Goal: Use online tool/utility

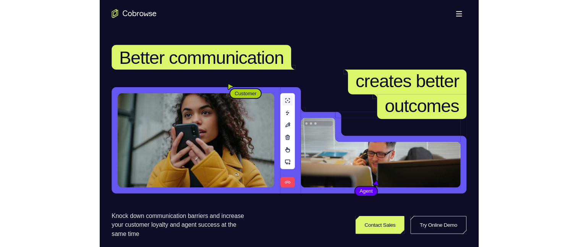
scroll to position [153, 0]
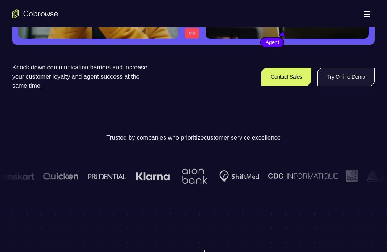
click at [318, 86] on link "Try Online Demo" at bounding box center [346, 77] width 57 height 18
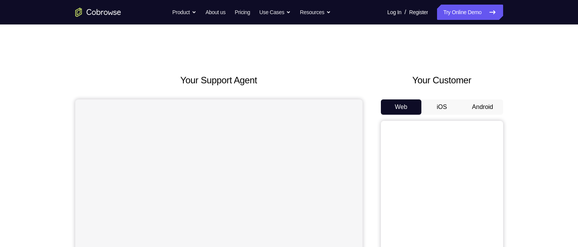
click at [487, 104] on button "Android" at bounding box center [482, 106] width 41 height 15
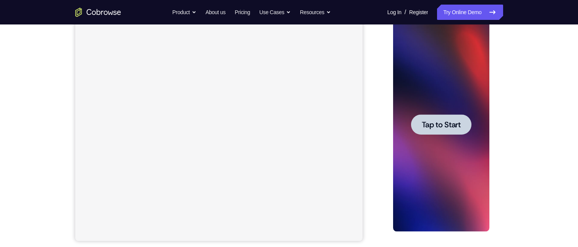
drag, startPoint x: 434, startPoint y: 122, endPoint x: 895, endPoint y: 125, distance: 461.2
click at [434, 122] on span "Tap to Start" at bounding box center [441, 125] width 39 height 8
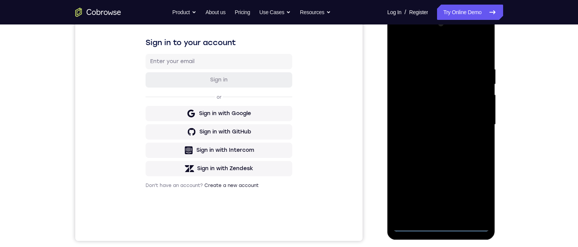
click at [442, 224] on div at bounding box center [441, 125] width 96 height 214
click at [474, 191] on div at bounding box center [441, 125] width 96 height 214
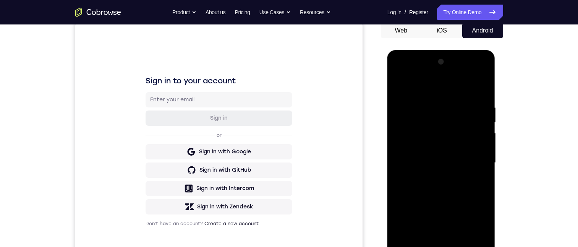
click at [426, 88] on div at bounding box center [441, 163] width 96 height 214
click at [472, 160] on div at bounding box center [441, 163] width 96 height 214
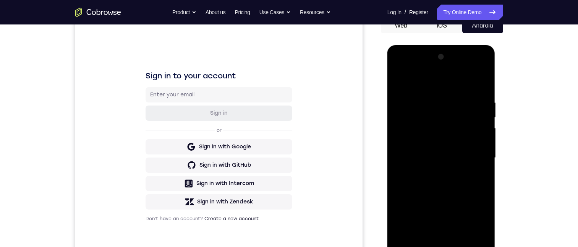
scroll to position [115, 0]
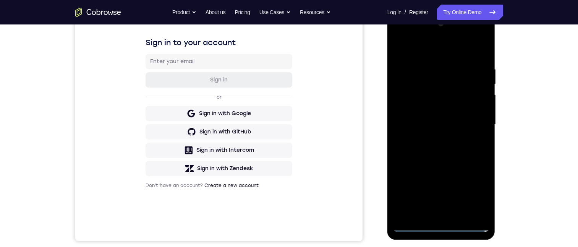
click at [432, 215] on div at bounding box center [441, 125] width 96 height 214
click at [415, 117] on div at bounding box center [441, 125] width 96 height 214
click at [416, 107] on div at bounding box center [441, 125] width 96 height 214
click at [441, 123] on div at bounding box center [441, 125] width 96 height 214
click at [446, 150] on div at bounding box center [441, 125] width 96 height 214
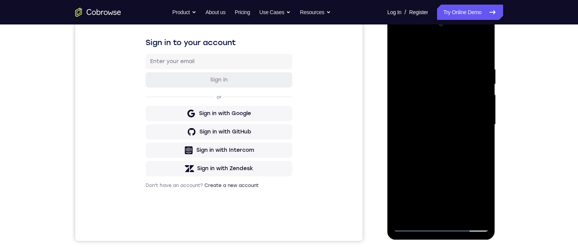
click at [446, 168] on div at bounding box center [441, 125] width 96 height 214
click at [397, 46] on div at bounding box center [441, 125] width 96 height 214
click at [396, 47] on div at bounding box center [441, 125] width 96 height 214
click at [441, 205] on div at bounding box center [441, 125] width 96 height 214
click at [442, 209] on div at bounding box center [441, 125] width 96 height 214
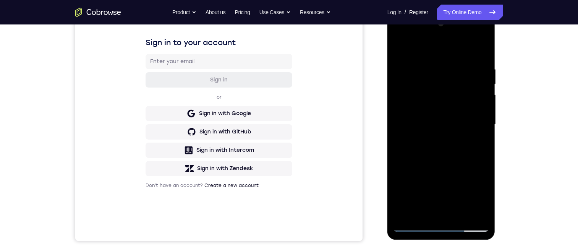
click at [399, 36] on div at bounding box center [441, 125] width 96 height 214
click at [442, 225] on div at bounding box center [441, 125] width 96 height 214
click at [476, 191] on div at bounding box center [441, 125] width 96 height 214
click at [433, 82] on div at bounding box center [441, 125] width 96 height 214
click at [415, 94] on div at bounding box center [441, 125] width 96 height 214
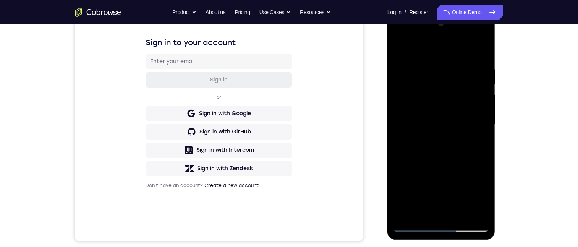
scroll to position [76, 0]
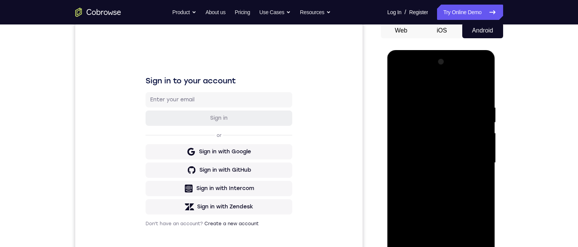
drag, startPoint x: 437, startPoint y: 177, endPoint x: 445, endPoint y: 92, distance: 84.8
click at [442, 97] on div at bounding box center [441, 163] width 96 height 214
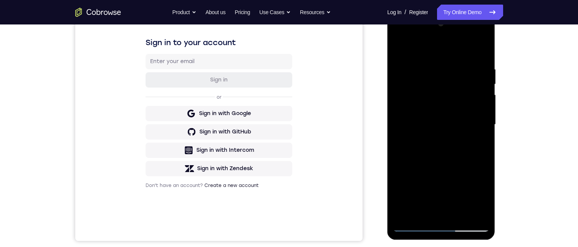
click at [442, 224] on div at bounding box center [441, 125] width 96 height 214
drag, startPoint x: 448, startPoint y: 162, endPoint x: 454, endPoint y: 70, distance: 93.1
click at [454, 73] on div at bounding box center [441, 125] width 96 height 214
click at [448, 88] on div at bounding box center [441, 125] width 96 height 214
click at [418, 96] on div at bounding box center [441, 125] width 96 height 214
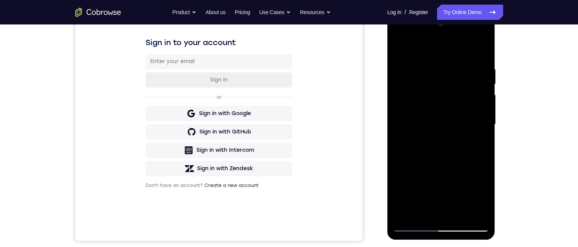
click at [475, 87] on div at bounding box center [441, 125] width 96 height 214
click at [464, 209] on div at bounding box center [441, 125] width 96 height 214
click at [472, 208] on div at bounding box center [441, 125] width 96 height 214
click at [441, 225] on div at bounding box center [441, 125] width 96 height 214
click at [473, 194] on div at bounding box center [441, 125] width 96 height 214
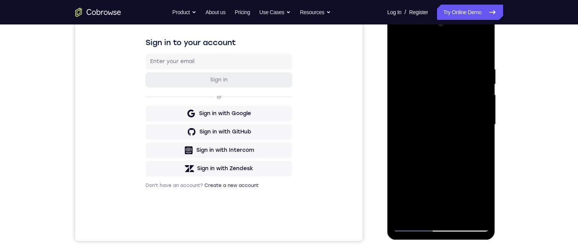
drag, startPoint x: 446, startPoint y: 175, endPoint x: 459, endPoint y: 107, distance: 69.1
click at [459, 108] on div at bounding box center [441, 125] width 96 height 214
drag, startPoint x: 449, startPoint y: 167, endPoint x: 453, endPoint y: 103, distance: 64.0
click at [454, 105] on div at bounding box center [441, 125] width 96 height 214
drag, startPoint x: 449, startPoint y: 165, endPoint x: 457, endPoint y: 103, distance: 62.8
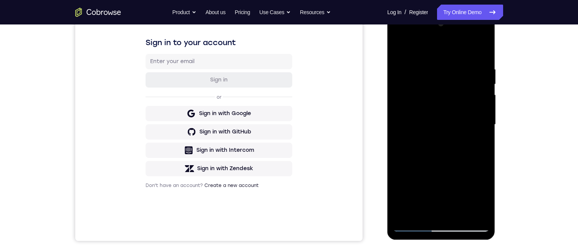
click at [457, 105] on div at bounding box center [441, 125] width 96 height 214
drag, startPoint x: 457, startPoint y: 155, endPoint x: 455, endPoint y: 92, distance: 62.7
click at [455, 94] on div at bounding box center [441, 125] width 96 height 214
drag, startPoint x: 450, startPoint y: 156, endPoint x: 451, endPoint y: 86, distance: 69.5
click at [452, 88] on div at bounding box center [441, 125] width 96 height 214
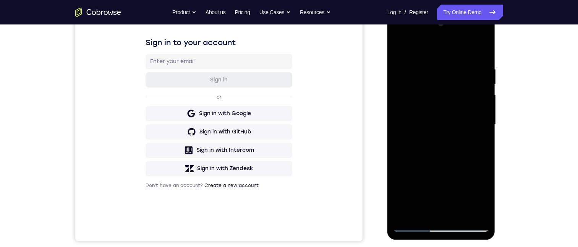
drag, startPoint x: 449, startPoint y: 157, endPoint x: 459, endPoint y: 106, distance: 51.6
click at [459, 106] on div at bounding box center [441, 125] width 96 height 214
drag, startPoint x: 445, startPoint y: 161, endPoint x: 457, endPoint y: 115, distance: 47.5
click at [457, 115] on div at bounding box center [441, 125] width 96 height 214
drag, startPoint x: 446, startPoint y: 97, endPoint x: 468, endPoint y: 211, distance: 115.2
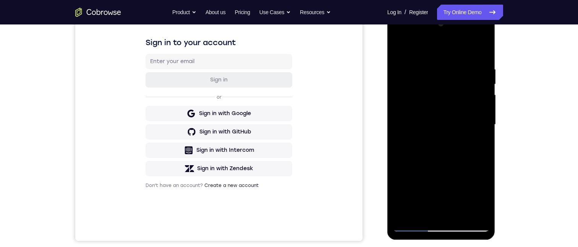
click at [468, 213] on div at bounding box center [441, 125] width 96 height 214
drag, startPoint x: 454, startPoint y: 109, endPoint x: 428, endPoint y: 110, distance: 26.4
click at [454, 195] on div at bounding box center [441, 125] width 96 height 214
click at [433, 155] on div at bounding box center [441, 125] width 96 height 214
click at [415, 117] on div at bounding box center [441, 125] width 96 height 214
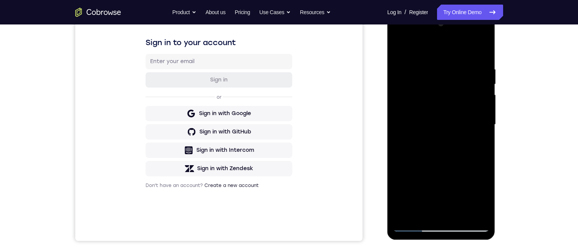
click at [458, 122] on div at bounding box center [441, 125] width 96 height 214
click at [399, 34] on div at bounding box center [441, 125] width 96 height 214
click at [452, 122] on div at bounding box center [441, 125] width 96 height 214
click at [413, 226] on div at bounding box center [441, 125] width 96 height 214
click at [423, 165] on div at bounding box center [441, 125] width 96 height 214
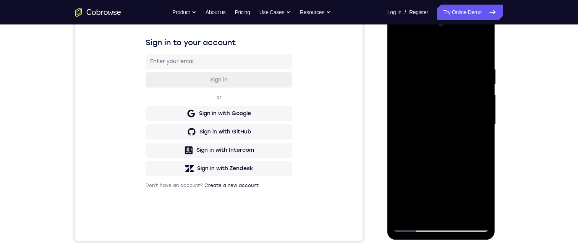
click at [455, 124] on div at bounding box center [441, 125] width 96 height 214
click at [399, 34] on div at bounding box center [441, 125] width 96 height 214
click at [423, 165] on div at bounding box center [441, 125] width 96 height 214
click at [457, 122] on div at bounding box center [441, 125] width 96 height 214
click at [414, 226] on div at bounding box center [441, 125] width 96 height 214
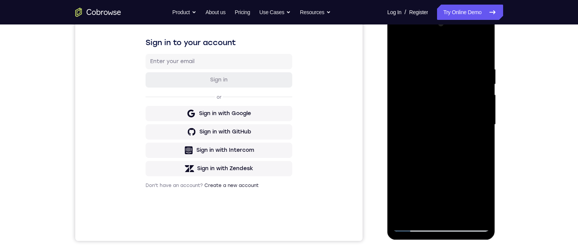
click at [454, 121] on div at bounding box center [441, 125] width 96 height 214
click at [414, 225] on div at bounding box center [441, 125] width 96 height 214
click at [457, 141] on div at bounding box center [441, 125] width 96 height 214
click at [415, 225] on div at bounding box center [441, 125] width 96 height 214
click at [419, 169] on div at bounding box center [441, 125] width 96 height 214
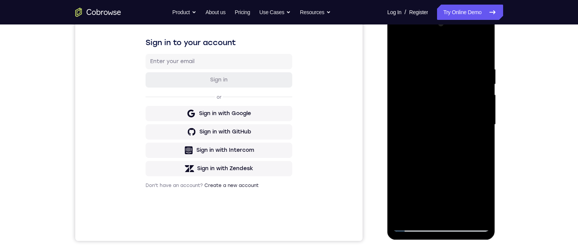
click at [460, 122] on div at bounding box center [441, 125] width 96 height 214
click at [415, 225] on div at bounding box center [441, 125] width 96 height 214
click at [455, 141] on div at bounding box center [441, 125] width 96 height 214
click at [413, 227] on div at bounding box center [441, 125] width 96 height 214
click at [421, 168] on div at bounding box center [441, 125] width 96 height 214
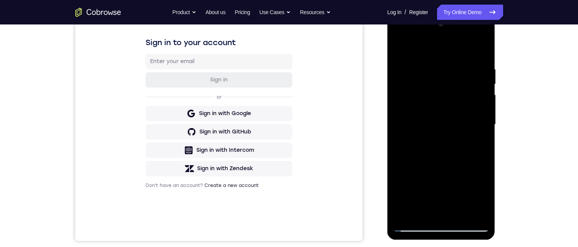
click at [457, 120] on div at bounding box center [441, 125] width 96 height 214
click at [415, 224] on div at bounding box center [441, 125] width 96 height 214
click at [457, 138] on div at bounding box center [441, 125] width 96 height 214
click at [414, 227] on div at bounding box center [441, 125] width 96 height 214
click at [413, 180] on div at bounding box center [441, 125] width 96 height 214
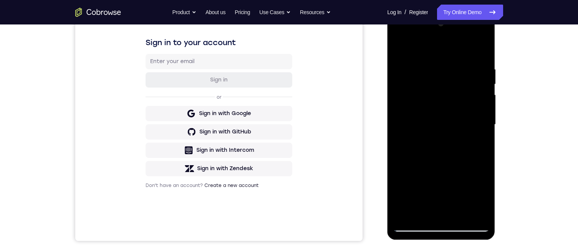
click at [458, 123] on div at bounding box center [441, 125] width 96 height 214
click at [416, 225] on div at bounding box center [441, 125] width 96 height 214
click at [414, 151] on div at bounding box center [441, 125] width 96 height 214
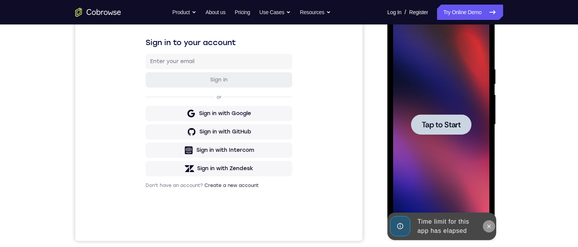
click at [489, 228] on icon at bounding box center [489, 226] width 6 height 6
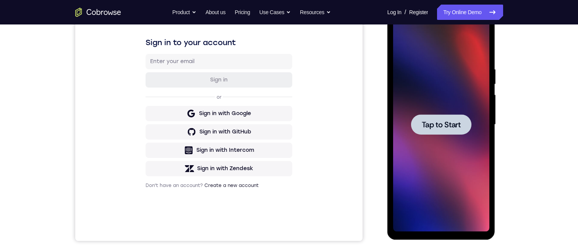
click at [434, 126] on span "Tap to Start" at bounding box center [441, 125] width 39 height 8
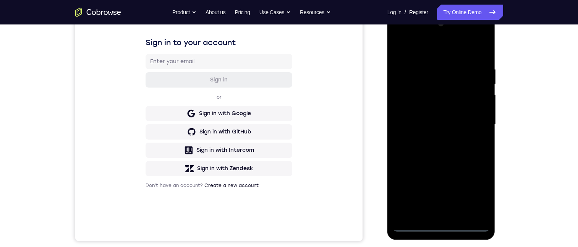
click at [441, 225] on div at bounding box center [441, 125] width 96 height 214
drag, startPoint x: 467, startPoint y: 125, endPoint x: 467, endPoint y: 53, distance: 71.8
click at [467, 55] on div at bounding box center [441, 125] width 96 height 214
click at [452, 90] on div at bounding box center [441, 125] width 96 height 214
click at [455, 97] on div at bounding box center [441, 125] width 96 height 214
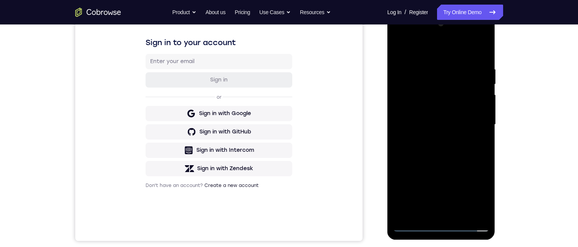
click at [472, 142] on div at bounding box center [441, 125] width 96 height 214
click at [414, 98] on div at bounding box center [441, 125] width 96 height 214
click at [469, 143] on div at bounding box center [441, 125] width 96 height 214
click at [472, 90] on div at bounding box center [441, 125] width 96 height 214
click at [471, 210] on div at bounding box center [441, 125] width 96 height 214
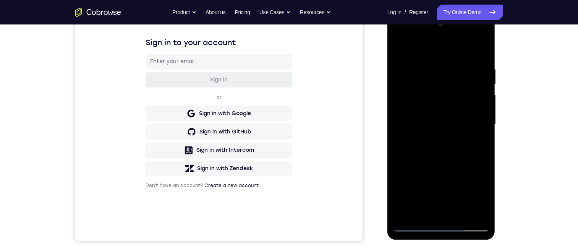
click at [472, 209] on div at bounding box center [441, 125] width 96 height 214
click at [441, 226] on div at bounding box center [441, 125] width 96 height 214
click at [474, 196] on div at bounding box center [441, 125] width 96 height 214
click at [426, 48] on div at bounding box center [441, 125] width 96 height 214
click at [427, 79] on div at bounding box center [441, 125] width 96 height 214
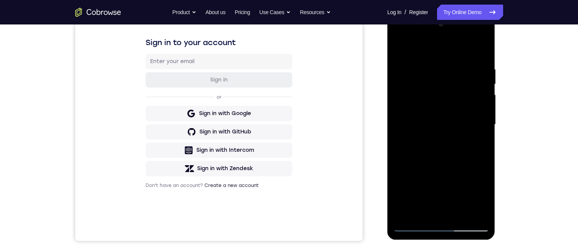
click at [416, 96] on div at bounding box center [441, 125] width 96 height 214
drag, startPoint x: 445, startPoint y: 170, endPoint x: 462, endPoint y: 71, distance: 100.4
click at [457, 75] on div at bounding box center [441, 125] width 96 height 214
drag, startPoint x: 457, startPoint y: 159, endPoint x: 460, endPoint y: 72, distance: 86.8
click at [460, 73] on div at bounding box center [441, 125] width 96 height 214
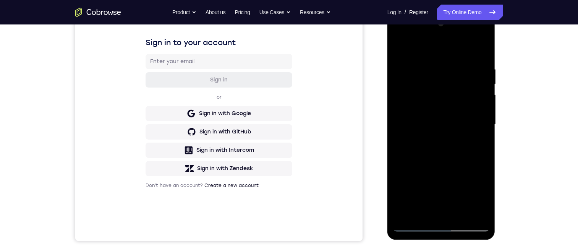
drag, startPoint x: 452, startPoint y: 181, endPoint x: 464, endPoint y: 80, distance: 101.9
click at [463, 84] on div at bounding box center [441, 125] width 96 height 214
drag, startPoint x: 459, startPoint y: 146, endPoint x: 467, endPoint y: 95, distance: 51.1
click at [468, 98] on div at bounding box center [441, 125] width 96 height 214
click at [440, 65] on div at bounding box center [441, 125] width 96 height 214
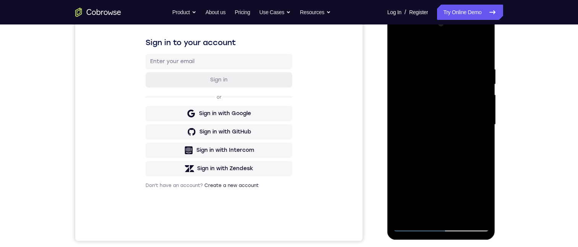
drag, startPoint x: 447, startPoint y: 141, endPoint x: 454, endPoint y: 76, distance: 64.9
click at [454, 76] on div at bounding box center [441, 125] width 96 height 214
click at [471, 104] on div at bounding box center [441, 125] width 96 height 214
click at [414, 181] on div at bounding box center [441, 125] width 96 height 214
click at [415, 151] on div at bounding box center [441, 125] width 96 height 214
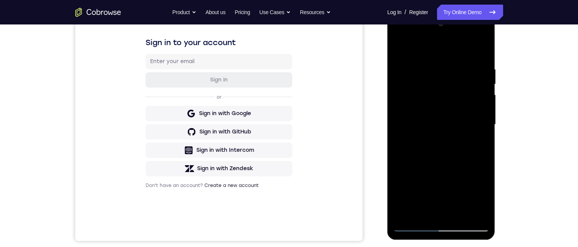
click at [414, 166] on div at bounding box center [441, 125] width 96 height 214
click at [421, 178] on div at bounding box center [441, 125] width 96 height 214
drag, startPoint x: 436, startPoint y: 195, endPoint x: 446, endPoint y: 131, distance: 64.6
click at [445, 134] on div at bounding box center [441, 125] width 96 height 214
drag, startPoint x: 432, startPoint y: 177, endPoint x: 439, endPoint y: 146, distance: 32.0
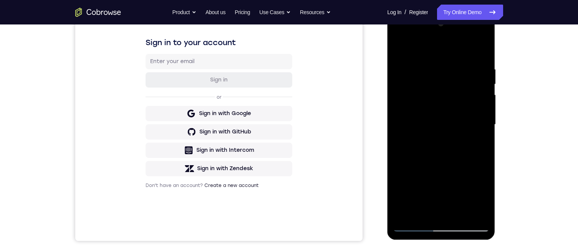
click at [439, 146] on div at bounding box center [441, 125] width 96 height 214
drag, startPoint x: 444, startPoint y: 128, endPoint x: 439, endPoint y: 206, distance: 78.1
click at [439, 207] on div at bounding box center [441, 125] width 96 height 214
click at [410, 146] on div at bounding box center [441, 125] width 96 height 214
click at [416, 117] on div at bounding box center [441, 125] width 96 height 214
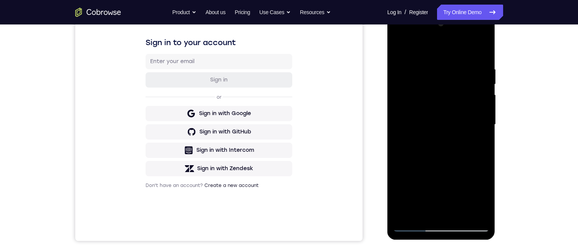
click at [463, 122] on div at bounding box center [441, 125] width 96 height 214
click at [475, 153] on div at bounding box center [441, 125] width 96 height 214
click at [460, 123] on div at bounding box center [441, 125] width 96 height 214
click at [414, 226] on div at bounding box center [441, 125] width 96 height 214
click at [465, 191] on div at bounding box center [441, 125] width 96 height 214
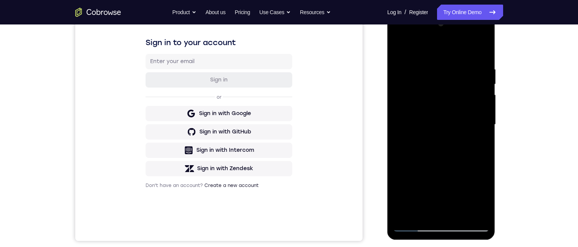
drag, startPoint x: 467, startPoint y: 193, endPoint x: 478, endPoint y: 119, distance: 75.3
click at [478, 120] on div at bounding box center [441, 125] width 96 height 214
drag, startPoint x: 455, startPoint y: 164, endPoint x: 459, endPoint y: 152, distance: 12.7
click at [459, 152] on div at bounding box center [441, 125] width 96 height 214
click at [464, 150] on div at bounding box center [441, 125] width 96 height 214
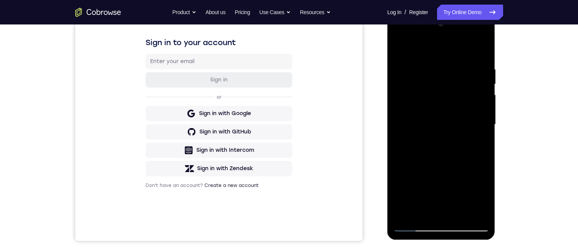
drag, startPoint x: 444, startPoint y: 169, endPoint x: 454, endPoint y: 90, distance: 79.7
click at [453, 92] on div at bounding box center [441, 125] width 96 height 214
drag, startPoint x: 450, startPoint y: 111, endPoint x: 453, endPoint y: 104, distance: 7.5
click at [452, 105] on div at bounding box center [441, 125] width 96 height 214
drag, startPoint x: 439, startPoint y: 177, endPoint x: 451, endPoint y: 78, distance: 99.6
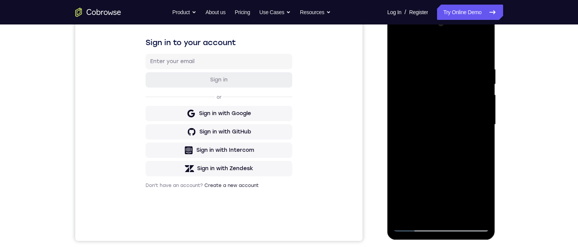
click at [451, 78] on div at bounding box center [441, 125] width 96 height 214
drag, startPoint x: 461, startPoint y: 110, endPoint x: 462, endPoint y: 186, distance: 76.0
click at [466, 187] on div at bounding box center [441, 125] width 96 height 214
click at [459, 137] on div at bounding box center [441, 125] width 96 height 214
drag, startPoint x: 440, startPoint y: 199, endPoint x: 455, endPoint y: 105, distance: 95.6
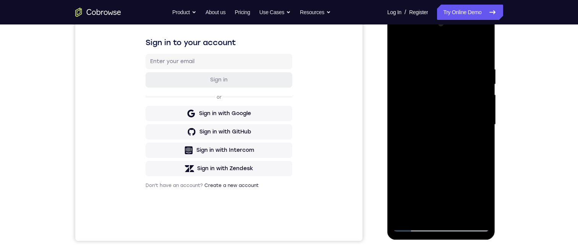
click at [455, 105] on div at bounding box center [441, 125] width 96 height 214
drag, startPoint x: 446, startPoint y: 122, endPoint x: 449, endPoint y: 177, distance: 54.8
click at [449, 177] on div at bounding box center [441, 125] width 96 height 214
drag, startPoint x: 443, startPoint y: 170, endPoint x: 458, endPoint y: 100, distance: 71.4
click at [458, 102] on div at bounding box center [441, 125] width 96 height 214
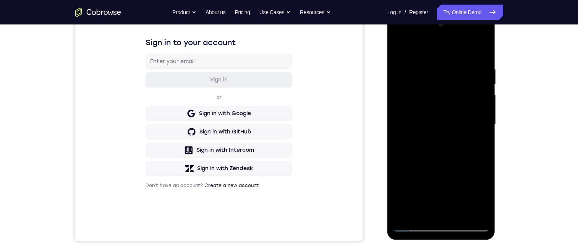
drag, startPoint x: 442, startPoint y: 140, endPoint x: 444, endPoint y: 132, distance: 8.2
click at [444, 132] on div at bounding box center [441, 125] width 96 height 214
click at [463, 173] on div at bounding box center [441, 125] width 96 height 214
click at [412, 225] on div at bounding box center [441, 125] width 96 height 214
click at [469, 151] on div at bounding box center [441, 125] width 96 height 214
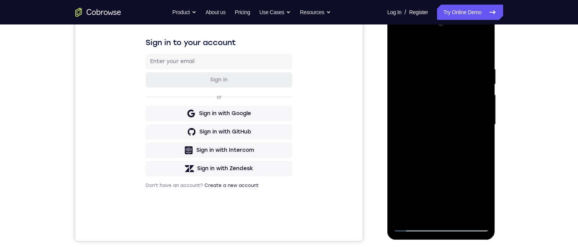
click at [414, 226] on div at bounding box center [441, 125] width 96 height 214
click at [413, 225] on div at bounding box center [441, 125] width 96 height 214
click at [465, 120] on div at bounding box center [441, 125] width 96 height 214
click at [413, 224] on div at bounding box center [441, 125] width 96 height 214
click at [462, 101] on div at bounding box center [441, 125] width 96 height 214
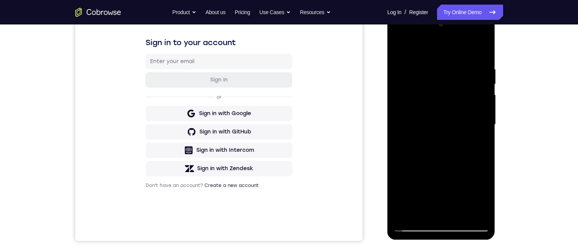
click at [414, 224] on div at bounding box center [441, 125] width 96 height 214
click at [469, 78] on div at bounding box center [441, 125] width 96 height 214
click at [413, 224] on div at bounding box center [441, 125] width 96 height 214
drag, startPoint x: 448, startPoint y: 140, endPoint x: 465, endPoint y: 141, distance: 17.2
click at [450, 201] on div at bounding box center [441, 125] width 96 height 214
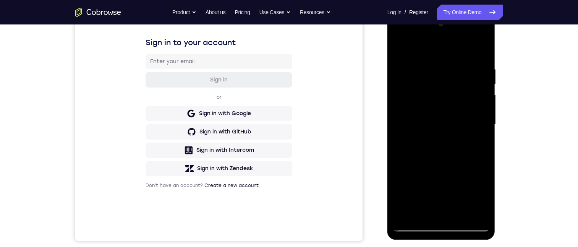
click at [465, 158] on div at bounding box center [441, 125] width 96 height 214
click at [415, 226] on div at bounding box center [441, 125] width 96 height 214
click at [465, 131] on div at bounding box center [441, 125] width 96 height 214
click at [413, 226] on div at bounding box center [441, 125] width 96 height 214
click at [464, 105] on div at bounding box center [441, 125] width 96 height 214
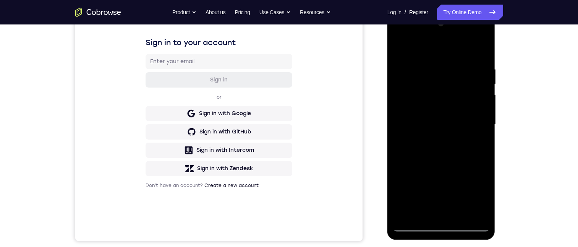
click at [414, 226] on div at bounding box center [441, 125] width 96 height 214
drag, startPoint x: 453, startPoint y: 158, endPoint x: 456, endPoint y: 192, distance: 34.5
click at [456, 192] on div at bounding box center [441, 125] width 96 height 214
click at [468, 121] on div at bounding box center [441, 125] width 96 height 214
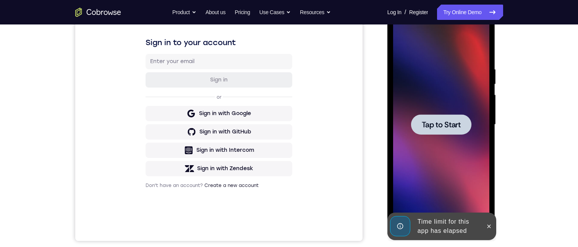
click at [415, 225] on div "Time limit for this app has elapsed" at bounding box center [448, 226] width 67 height 24
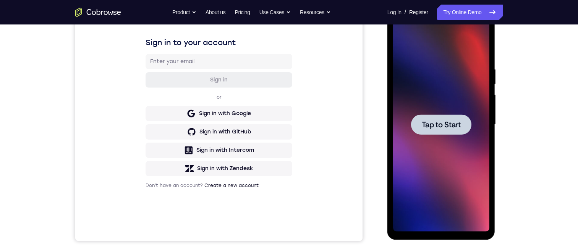
click at [446, 126] on span "Tap to Start" at bounding box center [441, 125] width 39 height 8
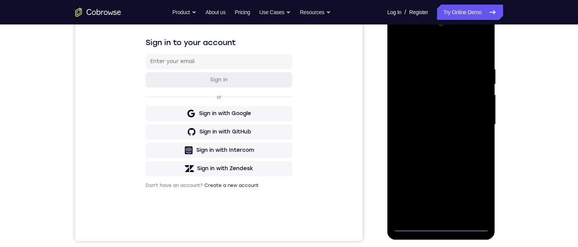
click at [440, 227] on div at bounding box center [441, 125] width 96 height 214
drag, startPoint x: 471, startPoint y: 76, endPoint x: 472, endPoint y: 70, distance: 6.7
click at [472, 71] on div at bounding box center [441, 125] width 96 height 214
click at [452, 90] on div at bounding box center [441, 125] width 96 height 214
click at [434, 97] on div at bounding box center [441, 125] width 96 height 214
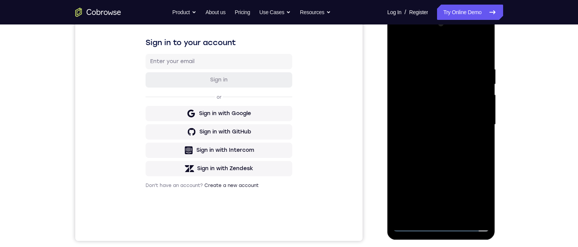
click at [429, 66] on div at bounding box center [441, 125] width 96 height 214
click at [472, 87] on div at bounding box center [441, 125] width 96 height 214
click at [472, 207] on div at bounding box center [441, 125] width 96 height 214
click at [441, 223] on div at bounding box center [441, 125] width 96 height 214
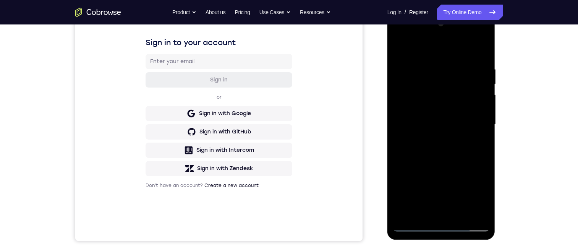
click at [441, 225] on div at bounding box center [441, 125] width 96 height 214
click at [475, 195] on div at bounding box center [441, 125] width 96 height 214
click at [431, 49] on div at bounding box center [441, 125] width 96 height 214
click at [431, 83] on div at bounding box center [441, 125] width 96 height 214
click at [420, 96] on div at bounding box center [441, 125] width 96 height 214
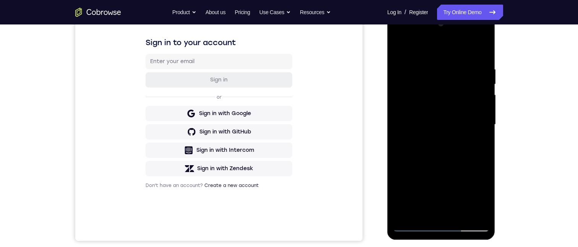
click at [458, 47] on div at bounding box center [441, 125] width 96 height 214
click at [429, 59] on div at bounding box center [441, 125] width 96 height 214
click at [415, 121] on div at bounding box center [441, 125] width 96 height 214
click at [463, 149] on div at bounding box center [441, 125] width 96 height 214
click at [413, 225] on div at bounding box center [441, 125] width 96 height 214
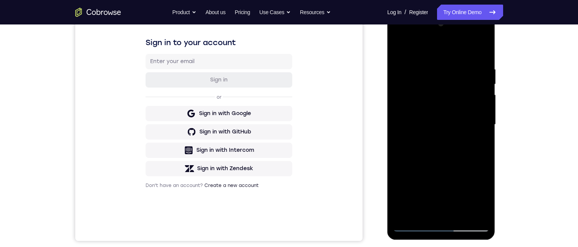
click at [468, 148] on div at bounding box center [441, 125] width 96 height 214
click at [412, 227] on div at bounding box center [441, 125] width 96 height 214
click at [469, 145] on div at bounding box center [441, 125] width 96 height 214
click at [414, 226] on div at bounding box center [441, 125] width 96 height 214
click at [467, 122] on div at bounding box center [441, 125] width 96 height 214
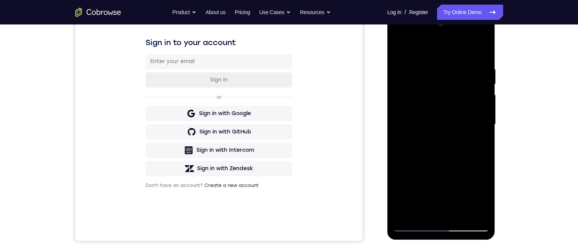
click at [413, 225] on div at bounding box center [441, 125] width 96 height 214
drag, startPoint x: 445, startPoint y: 179, endPoint x: 465, endPoint y: 93, distance: 88.8
click at [465, 93] on div at bounding box center [441, 125] width 96 height 214
drag, startPoint x: 445, startPoint y: 190, endPoint x: 458, endPoint y: 112, distance: 79.0
click at [458, 112] on div at bounding box center [441, 125] width 96 height 214
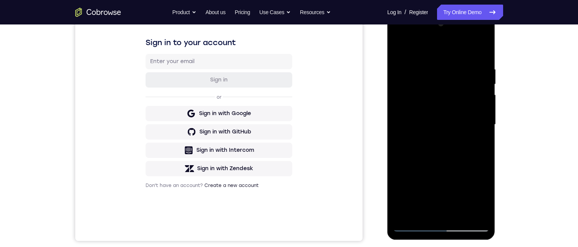
click at [470, 167] on div at bounding box center [441, 125] width 96 height 214
drag, startPoint x: 423, startPoint y: 199, endPoint x: 452, endPoint y: 87, distance: 116.6
click at [452, 90] on div at bounding box center [441, 125] width 96 height 214
click at [464, 162] on div at bounding box center [441, 125] width 96 height 214
drag, startPoint x: 429, startPoint y: 188, endPoint x: 454, endPoint y: 86, distance: 105.0
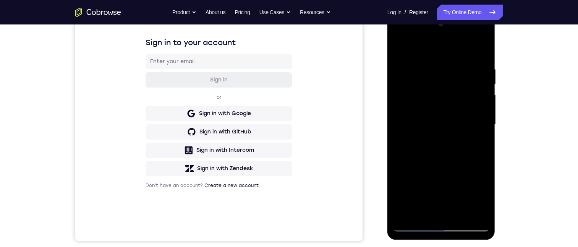
click at [452, 88] on div at bounding box center [441, 125] width 96 height 214
drag, startPoint x: 432, startPoint y: 164, endPoint x: 453, endPoint y: 86, distance: 80.8
click at [454, 86] on div at bounding box center [441, 125] width 96 height 214
click at [447, 83] on div at bounding box center [441, 125] width 96 height 214
drag, startPoint x: 433, startPoint y: 156, endPoint x: 435, endPoint y: 134, distance: 22.7
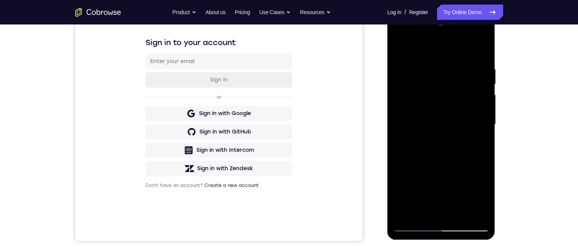
click at [435, 134] on div at bounding box center [441, 125] width 96 height 214
click at [459, 157] on div at bounding box center [441, 125] width 96 height 214
click at [459, 122] on div at bounding box center [441, 125] width 96 height 214
click at [415, 227] on div at bounding box center [441, 125] width 96 height 214
click at [411, 148] on div at bounding box center [441, 125] width 96 height 214
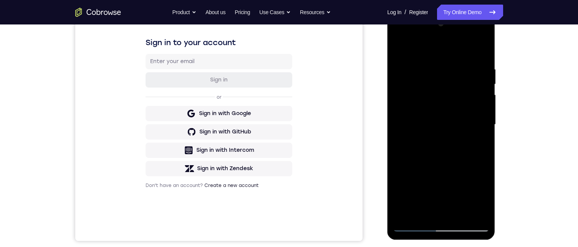
click at [455, 120] on div at bounding box center [441, 125] width 96 height 214
click at [413, 226] on div at bounding box center [441, 125] width 96 height 214
click at [460, 140] on div at bounding box center [441, 125] width 96 height 214
click at [413, 227] on div at bounding box center [441, 125] width 96 height 214
click at [457, 143] on div at bounding box center [441, 125] width 96 height 214
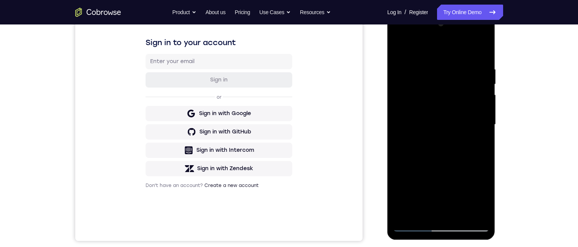
click at [415, 225] on div at bounding box center [441, 125] width 96 height 214
click at [412, 168] on div at bounding box center [441, 125] width 96 height 214
click at [454, 122] on div at bounding box center [441, 125] width 96 height 214
click at [412, 225] on div at bounding box center [441, 125] width 96 height 214
click at [457, 141] on div at bounding box center [441, 125] width 96 height 214
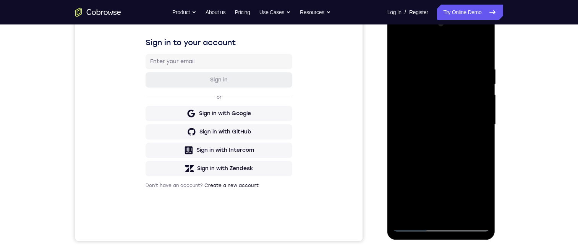
click at [413, 225] on div at bounding box center [441, 125] width 96 height 214
click at [458, 159] on div at bounding box center [441, 125] width 96 height 214
click at [415, 226] on div at bounding box center [441, 125] width 96 height 214
click at [457, 163] on div at bounding box center [441, 125] width 96 height 214
click at [413, 226] on div at bounding box center [441, 125] width 96 height 214
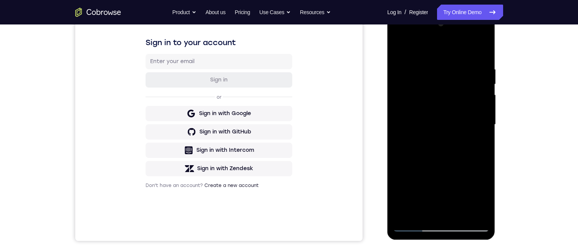
click at [468, 185] on div at bounding box center [441, 125] width 96 height 214
click at [468, 169] on div at bounding box center [441, 125] width 96 height 214
click at [472, 150] on div at bounding box center [441, 125] width 96 height 214
click at [460, 124] on div at bounding box center [441, 125] width 96 height 214
click at [413, 226] on div at bounding box center [441, 125] width 96 height 214
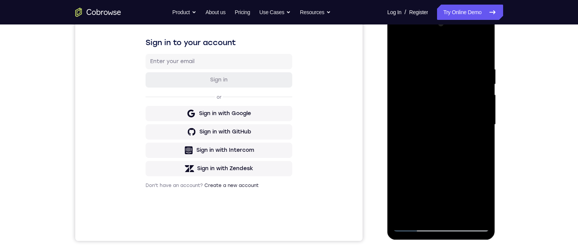
click at [455, 144] on div at bounding box center [441, 125] width 96 height 214
click at [413, 226] on div at bounding box center [441, 125] width 96 height 214
click at [469, 172] on div at bounding box center [441, 125] width 96 height 214
click at [457, 124] on div at bounding box center [441, 125] width 96 height 214
click at [414, 225] on div at bounding box center [441, 125] width 96 height 214
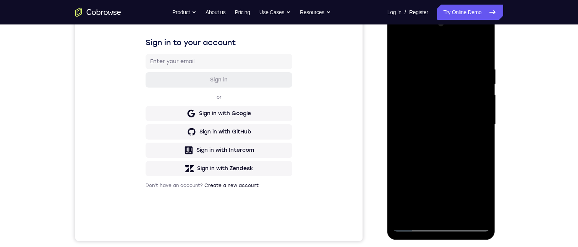
click at [454, 143] on div at bounding box center [441, 125] width 96 height 214
click at [414, 225] on div at bounding box center [441, 125] width 96 height 214
click at [455, 162] on div at bounding box center [441, 125] width 96 height 214
click at [414, 224] on div at bounding box center [441, 125] width 96 height 214
click at [461, 189] on div at bounding box center [441, 125] width 96 height 214
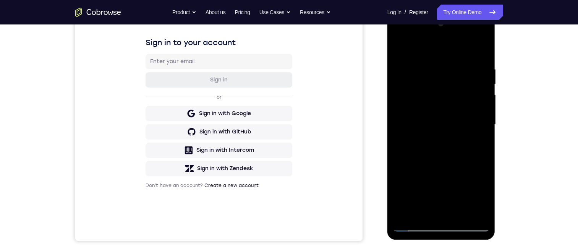
drag, startPoint x: 455, startPoint y: 194, endPoint x: 477, endPoint y: 78, distance: 117.4
click at [477, 80] on div at bounding box center [441, 125] width 96 height 214
click at [468, 107] on div at bounding box center [441, 125] width 96 height 214
click at [457, 121] on div at bounding box center [441, 125] width 96 height 214
click at [413, 227] on div at bounding box center [441, 125] width 96 height 214
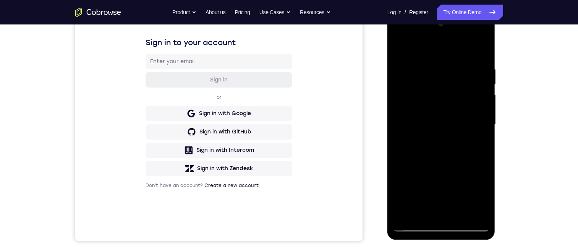
click at [468, 150] on div at bounding box center [441, 125] width 96 height 214
click at [457, 122] on div at bounding box center [441, 125] width 96 height 214
click at [413, 225] on div at bounding box center [441, 125] width 96 height 214
click at [414, 225] on div at bounding box center [441, 125] width 96 height 214
click at [468, 149] on div at bounding box center [441, 125] width 96 height 214
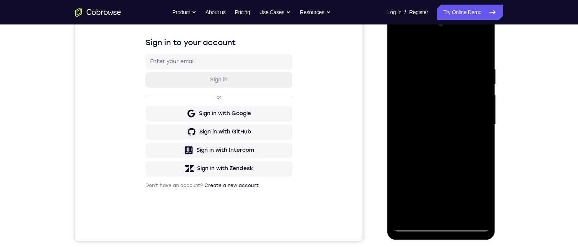
click at [458, 119] on div at bounding box center [441, 125] width 96 height 214
click at [415, 225] on div at bounding box center [441, 125] width 96 height 214
click at [466, 143] on div at bounding box center [441, 125] width 96 height 214
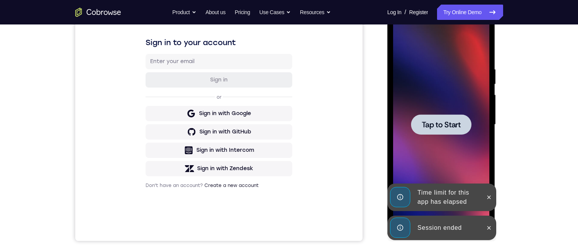
click at [487, 196] on icon at bounding box center [489, 197] width 6 height 6
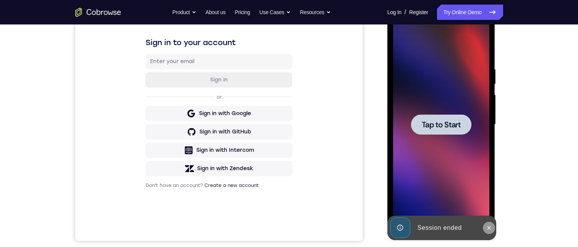
click at [486, 226] on icon at bounding box center [489, 228] width 6 height 6
